Goal: Browse casually

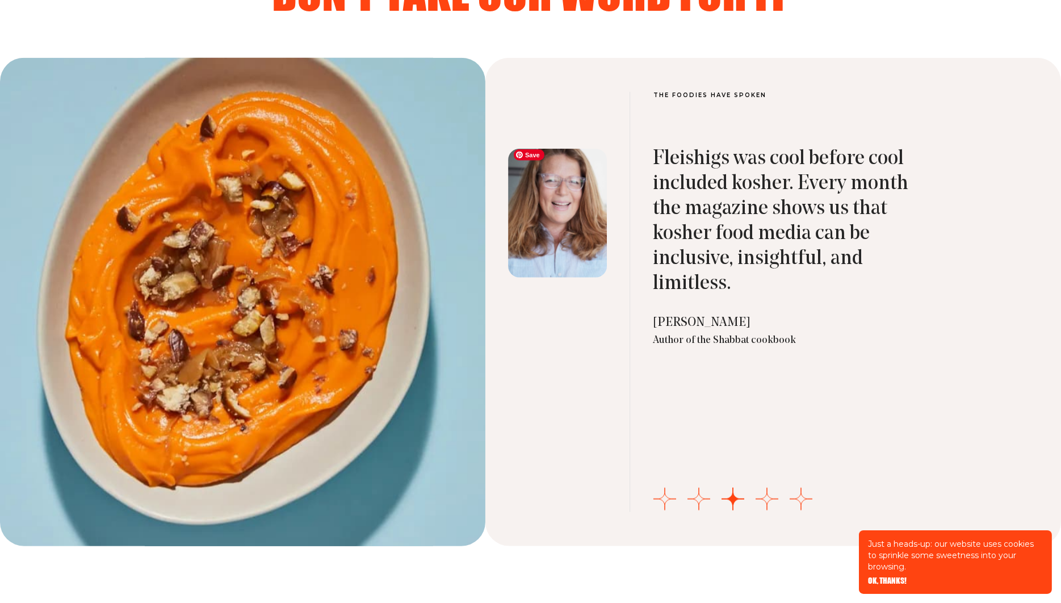
scroll to position [3682, 0]
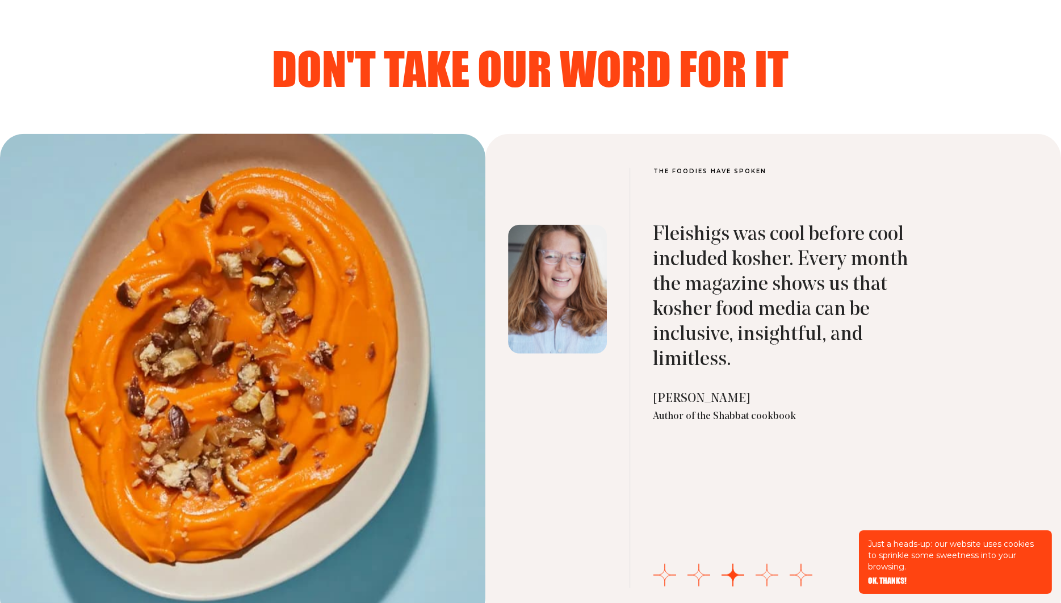
click at [765, 566] on button "Go to slide 4" at bounding box center [767, 575] width 23 height 23
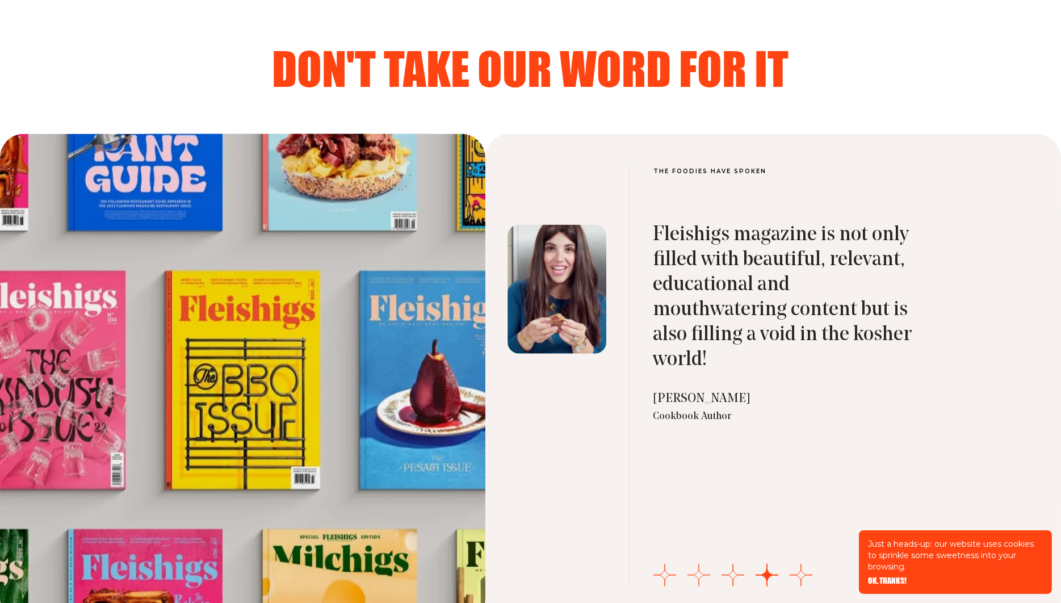
click at [698, 570] on button "Go to slide 2" at bounding box center [699, 575] width 23 height 23
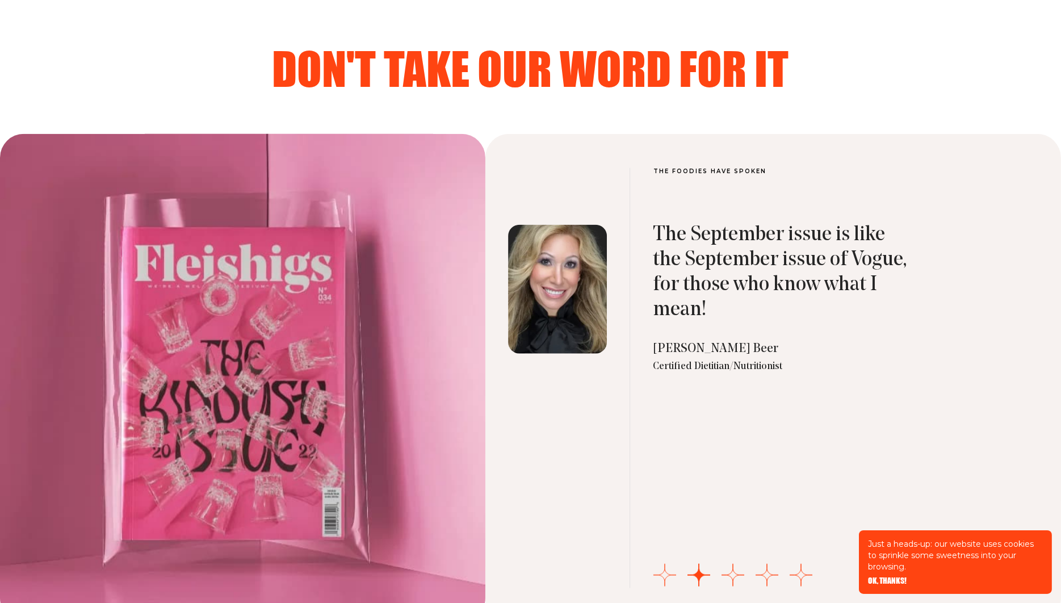
click at [666, 569] on button "Go to slide 1" at bounding box center [665, 575] width 23 height 23
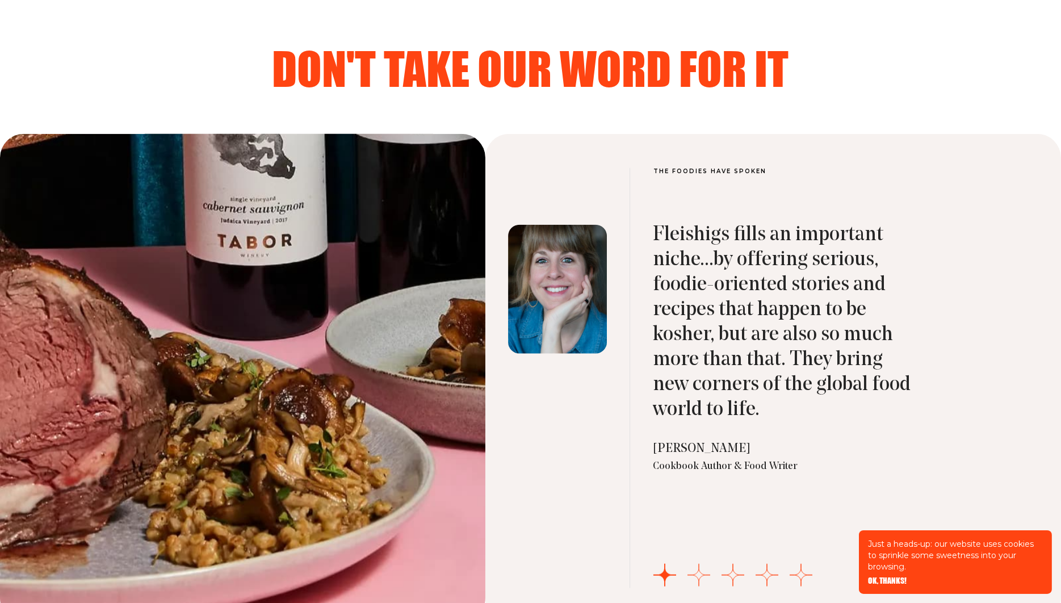
click at [697, 571] on button "Go to slide 2" at bounding box center [699, 575] width 23 height 23
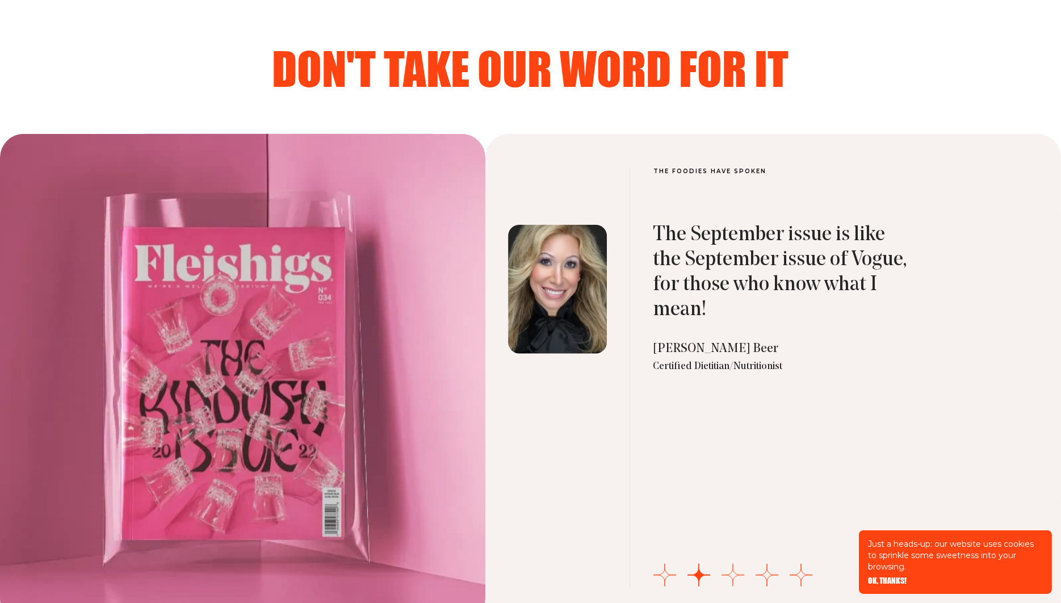
click at [730, 569] on button "Go to slide 3" at bounding box center [733, 575] width 23 height 23
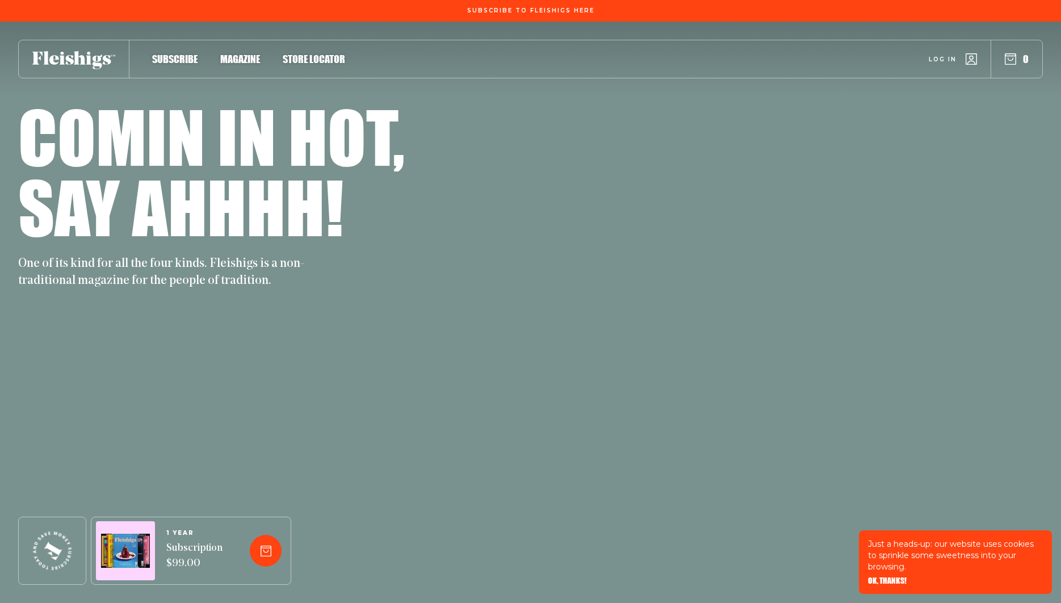
scroll to position [3682, 0]
